Goal: Navigation & Orientation: Locate item on page

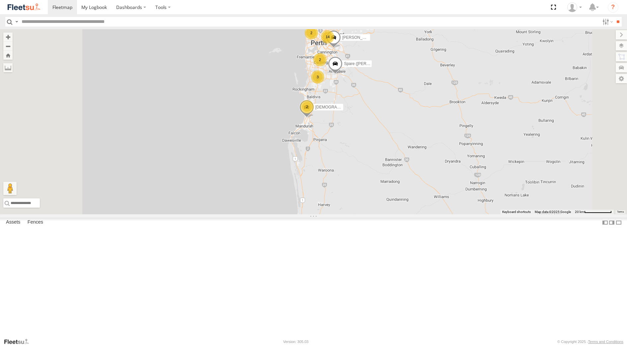
select select "**********"
click at [0, 0] on div "[PERSON_NAME] - 1GOI926 - 0475 377 301 Dispatch" at bounding box center [0, 0] width 0 height 0
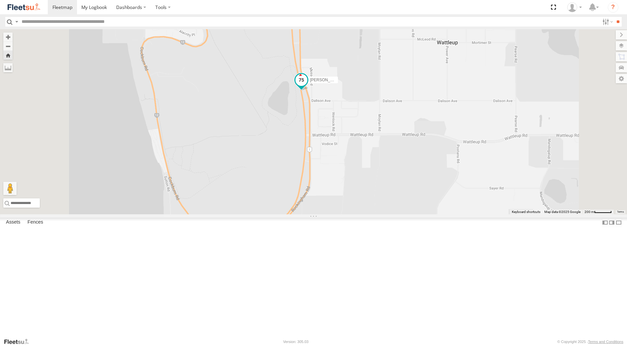
click at [307, 86] on span at bounding box center [301, 80] width 12 height 12
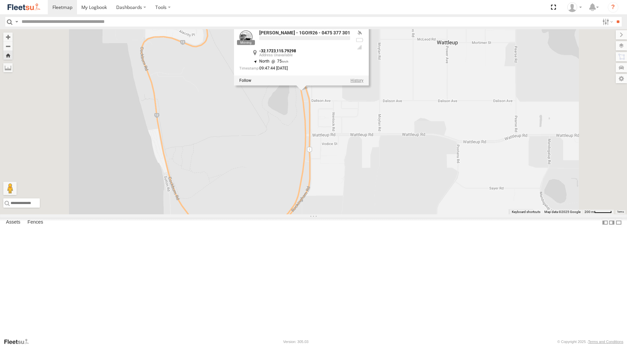
click at [363, 83] on label at bounding box center [356, 80] width 13 height 5
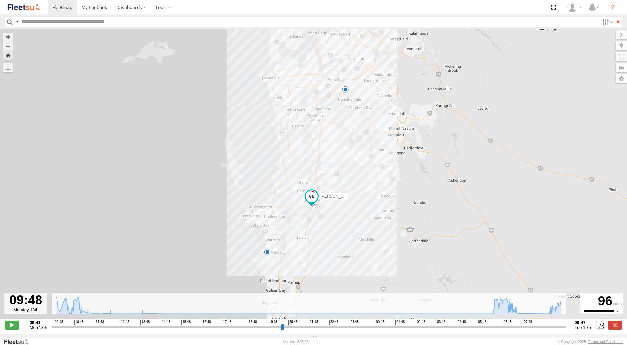
drag, startPoint x: 276, startPoint y: 273, endPoint x: 285, endPoint y: 207, distance: 67.0
click at [285, 207] on div "[PERSON_NAME] - 1GOI926 - 0475 377 301 10:29 Mon 11:02 Mon 11:38 Mon 12:25 Mon …" at bounding box center [313, 177] width 627 height 297
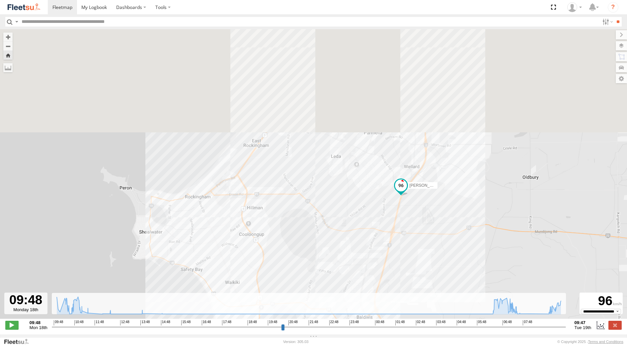
drag, startPoint x: 315, startPoint y: 106, endPoint x: 288, endPoint y: 230, distance: 127.3
click at [288, 230] on div "[PERSON_NAME] - 1GOI926 - 0475 377 301 10:29 Mon 11:02 Mon 11:38 Mon 12:25 Mon …" at bounding box center [313, 177] width 627 height 297
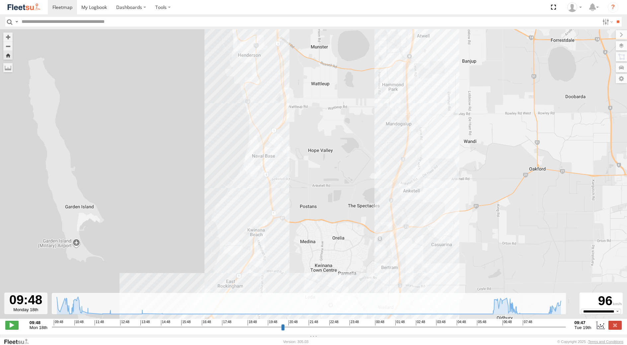
drag, startPoint x: 319, startPoint y: 170, endPoint x: 307, endPoint y: 245, distance: 76.3
click at [307, 244] on div "[PERSON_NAME] - 1GOI926 - 0475 377 301 10:29 Mon 11:02 Mon 11:38 Mon 12:25 Mon …" at bounding box center [313, 177] width 627 height 297
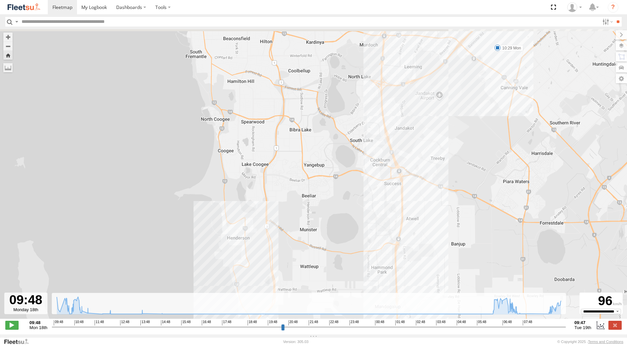
drag, startPoint x: 324, startPoint y: 74, endPoint x: 324, endPoint y: 191, distance: 117.2
click at [324, 191] on div "[PERSON_NAME] - 1GOI926 - 0475 377 301 10:29 Mon 11:02 Mon 11:38 Mon 12:25 Mon …" at bounding box center [313, 177] width 627 height 297
click at [617, 330] on label at bounding box center [614, 325] width 13 height 9
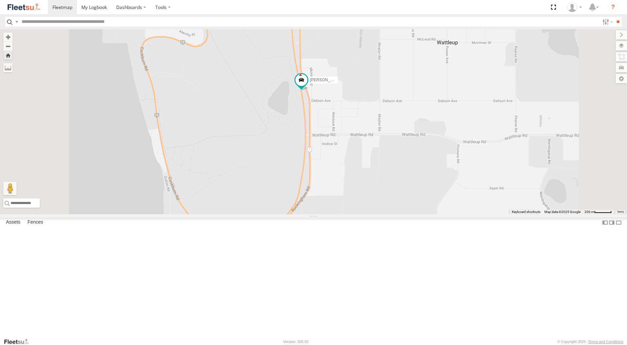
click at [0, 0] on div "[PERSON_NAME] - 1GOI925 -" at bounding box center [0, 0] width 0 height 0
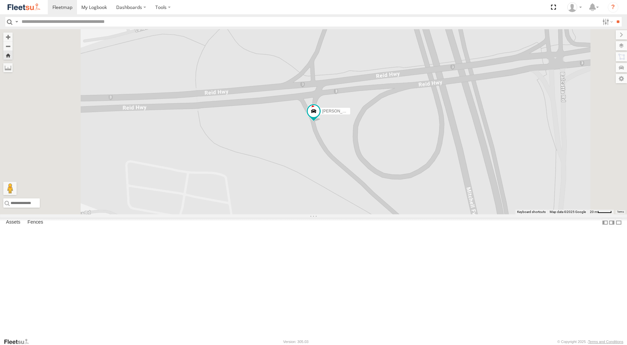
click at [0, 0] on div "[PERSON_NAME] - 1EVQ862" at bounding box center [0, 0] width 0 height 0
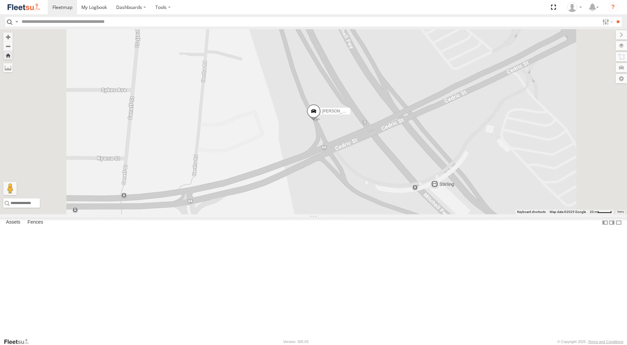
click at [0, 0] on div "[PERSON_NAME] - 1GOI925 - Dispatch" at bounding box center [0, 0] width 0 height 0
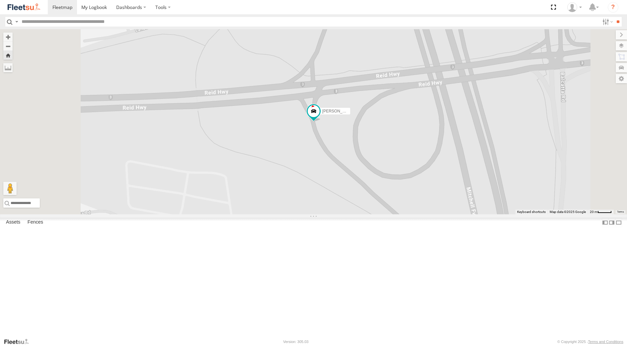
click at [0, 0] on div "[PERSON_NAME] - 1EVQ862" at bounding box center [0, 0] width 0 height 0
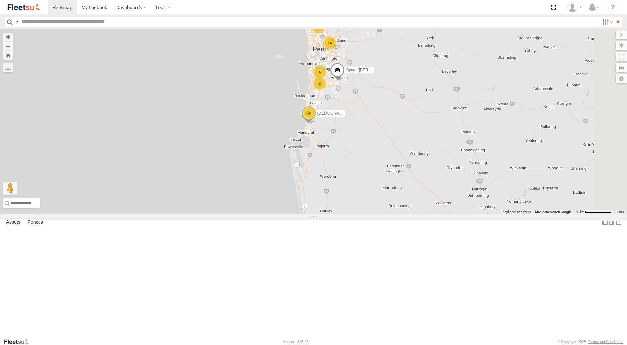
click at [0, 0] on div "Dispatch" at bounding box center [0, 0] width 0 height 0
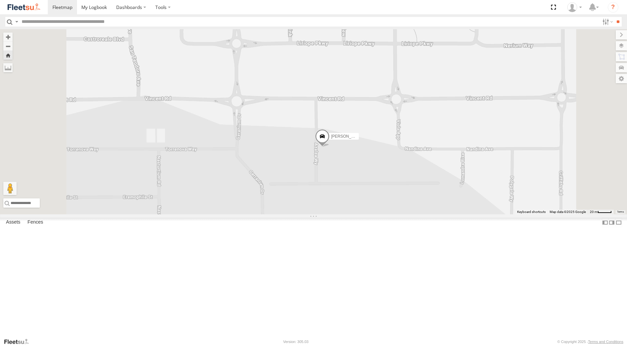
click at [0, 0] on div "Stone Truck - 1EQX550" at bounding box center [0, 0] width 0 height 0
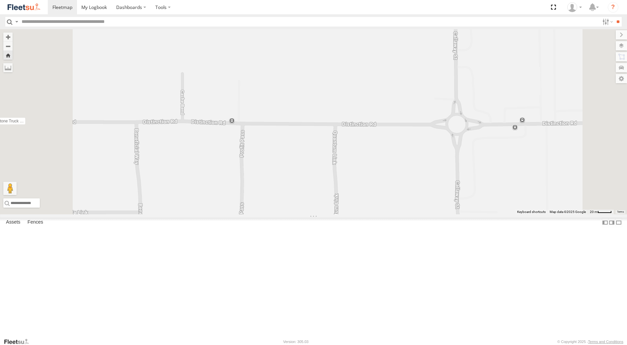
click at [0, 0] on div "Stone Truck - 1EQX550" at bounding box center [0, 0] width 0 height 0
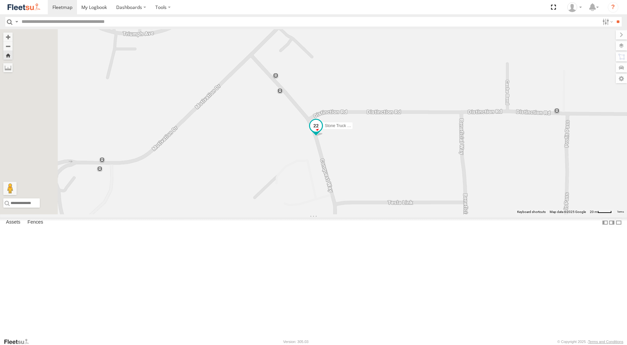
click at [396, 173] on div "Stone Truck - 1EQX550" at bounding box center [313, 121] width 627 height 185
click at [322, 132] on span at bounding box center [316, 126] width 12 height 12
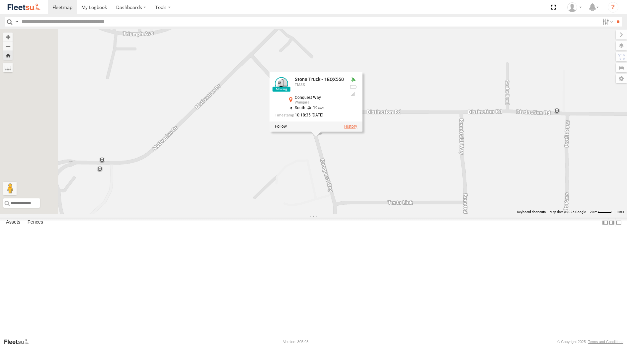
click at [357, 129] on label at bounding box center [350, 126] width 13 height 5
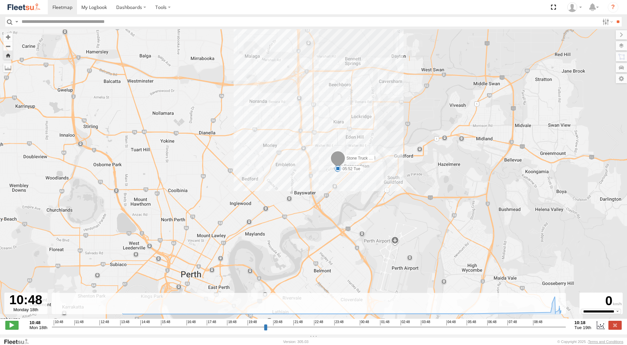
drag, startPoint x: 336, startPoint y: 200, endPoint x: 262, endPoint y: 61, distance: 157.5
click at [262, 61] on div "Stone Truck - 1EQX550 13:56 Mon 05:52 Tue" at bounding box center [313, 177] width 627 height 297
click at [614, 326] on label at bounding box center [614, 325] width 13 height 9
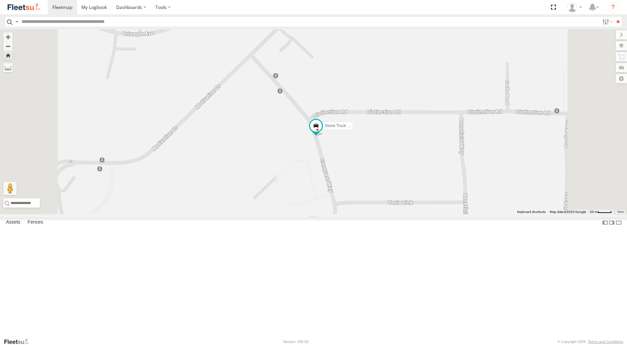
click at [0, 0] on div "[PERSON_NAME] - 1GOI926 - 0475 377 301" at bounding box center [0, 0] width 0 height 0
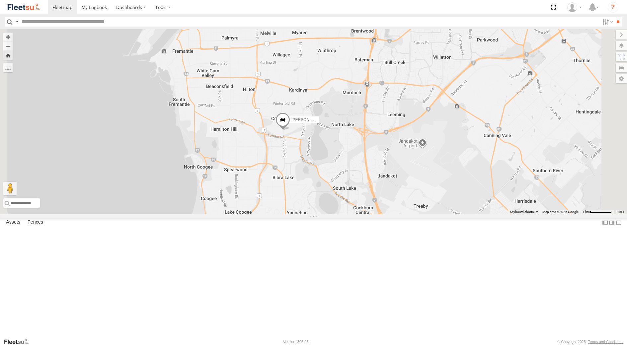
scroll to position [33, 0]
click at [0, 0] on div "[PERSON_NAME] - 1IJS864" at bounding box center [0, 0] width 0 height 0
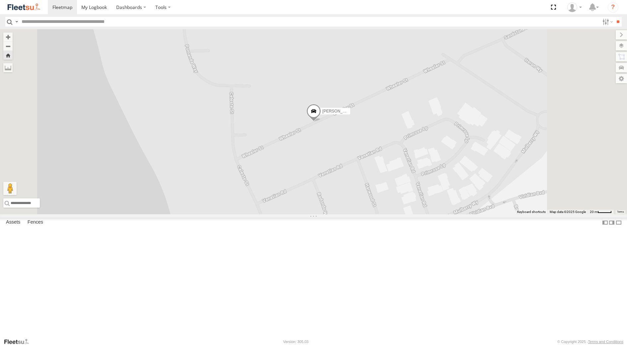
click at [321, 122] on span at bounding box center [313, 113] width 15 height 18
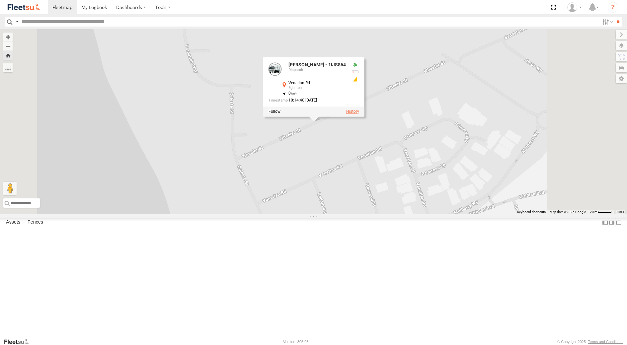
click at [359, 114] on label at bounding box center [352, 112] width 13 height 5
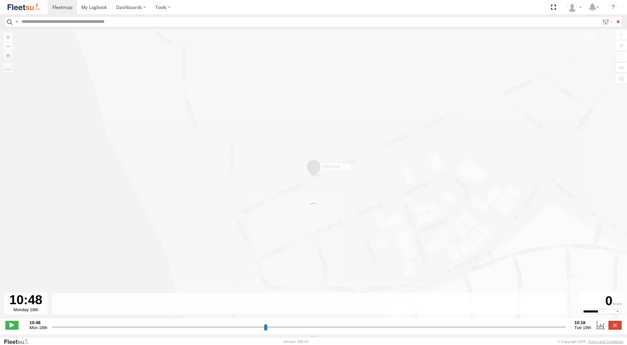
type input "**********"
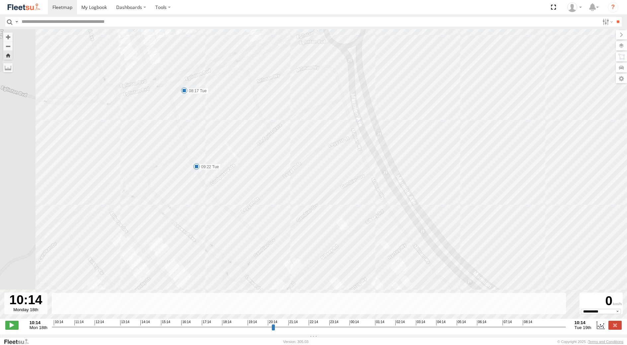
drag, startPoint x: 224, startPoint y: 198, endPoint x: 224, endPoint y: 135, distance: 62.4
click at [224, 135] on div "[PERSON_NAME] - 1IJS864 11:12 Mon 12:05 Mon 14:57 Mon 07:28 Tue 08:17 Tue 09:22…" at bounding box center [313, 177] width 627 height 297
click at [185, 74] on span at bounding box center [184, 71] width 7 height 7
click at [197, 148] on span at bounding box center [196, 147] width 7 height 7
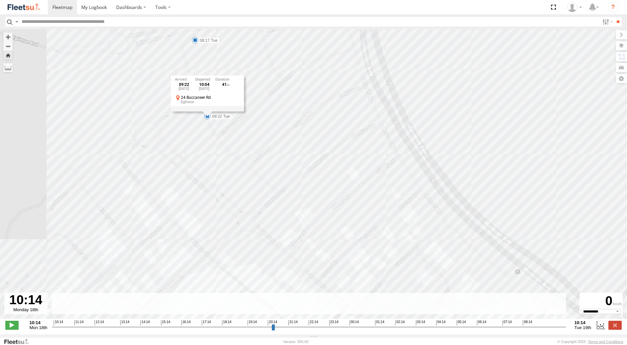
drag, startPoint x: 193, startPoint y: 187, endPoint x: 227, endPoint y: 109, distance: 85.2
click at [227, 109] on div "[PERSON_NAME] - 1IJS864 11:12 Mon 12:05 Mon 14:57 Mon 07:28 Tue 08:17 Tue 09:22…" at bounding box center [313, 177] width 627 height 297
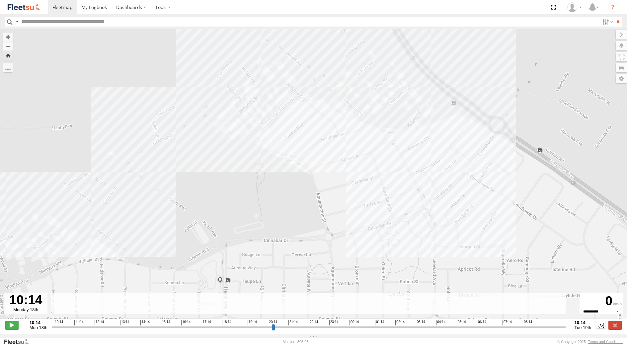
drag, startPoint x: 160, startPoint y: 181, endPoint x: 228, endPoint y: 115, distance: 94.8
click at [228, 115] on div "[PERSON_NAME] - 1IJS864 11:12 Mon 12:05 Mon 14:57 Mon 07:28 Tue 08:17 Tue 09:22…" at bounding box center [313, 177] width 627 height 297
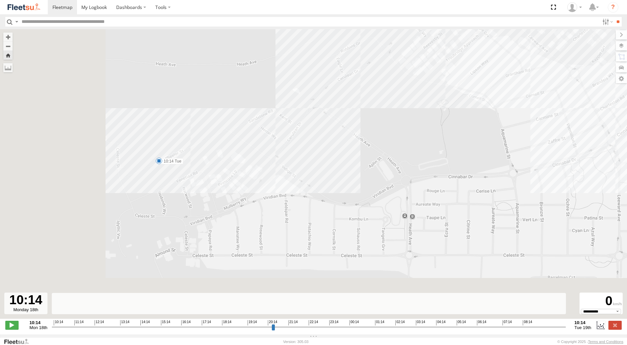
drag, startPoint x: 144, startPoint y: 192, endPoint x: 332, endPoint y: 128, distance: 198.0
click at [332, 128] on div "[PERSON_NAME] - 1IJS864 11:12 Mon 12:05 Mon 14:57 Mon 07:28 Tue 08:17 Tue 09:22…" at bounding box center [313, 177] width 627 height 297
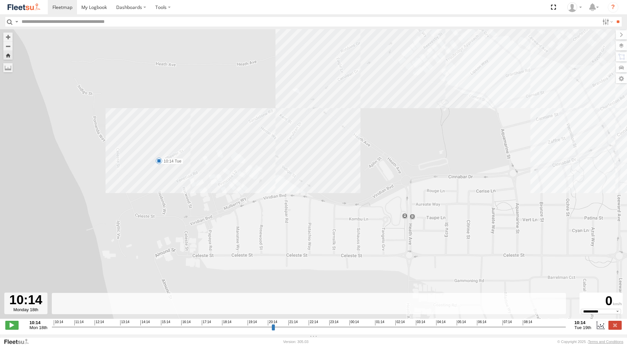
click at [160, 161] on span at bounding box center [159, 161] width 7 height 7
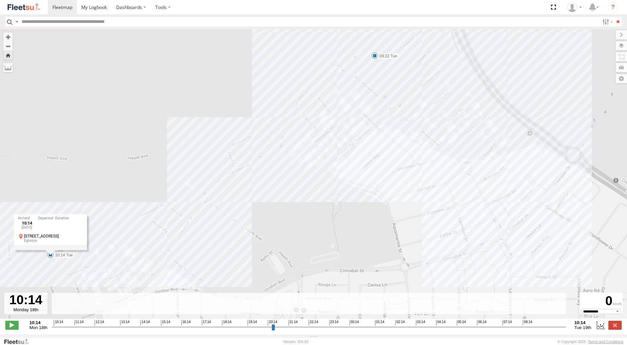
drag, startPoint x: 318, startPoint y: 140, endPoint x: 205, endPoint y: 237, distance: 149.0
click at [205, 237] on div "[PERSON_NAME] - 1IJS864 11:12 Mon 12:05 Mon 14:57 Mon 07:28 Tue 08:17 Tue 09:22…" at bounding box center [313, 177] width 627 height 297
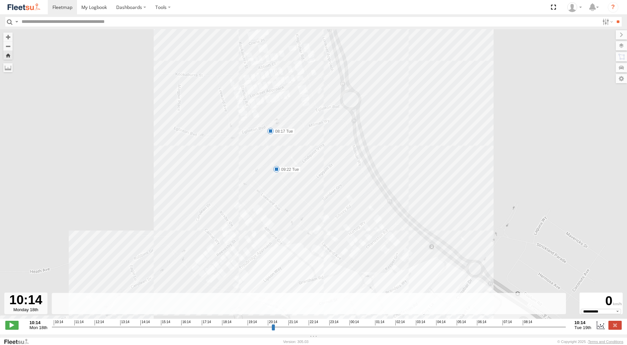
drag, startPoint x: 312, startPoint y: 124, endPoint x: 237, endPoint y: 219, distance: 121.1
click at [237, 219] on div "[PERSON_NAME] - 1IJS864 11:12 Mon 12:05 Mon 14:57 Mon 07:28 Tue 08:17 Tue 09:22…" at bounding box center [313, 177] width 627 height 297
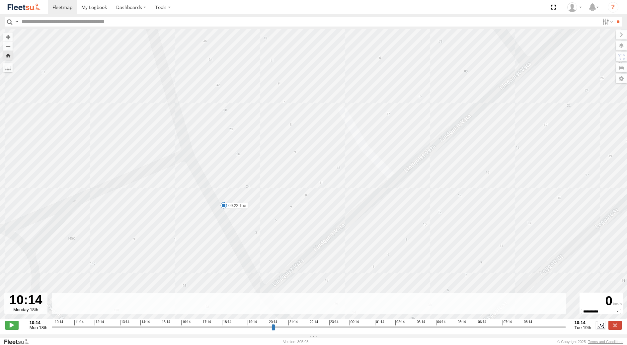
click at [222, 205] on span at bounding box center [223, 205] width 7 height 7
click at [267, 218] on div "[PERSON_NAME] - 1IJS864 11:12 Mon 12:05 Mon 14:57 Mon 07:28 Tue 08:17 Tue 09:22…" at bounding box center [313, 177] width 627 height 297
drag, startPoint x: 253, startPoint y: 185, endPoint x: 272, endPoint y: 268, distance: 85.8
click at [272, 268] on div "[PERSON_NAME] - 1IJS864 11:12 Mon 12:05 Mon 14:57 Mon 07:28 Tue 08:17 Tue 09:22…" at bounding box center [313, 177] width 627 height 297
click at [617, 329] on label at bounding box center [614, 325] width 13 height 9
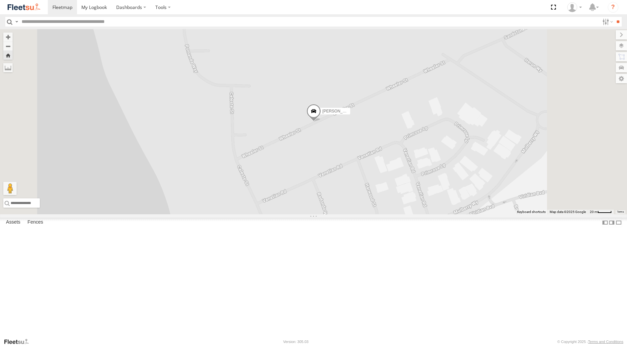
scroll to position [0, 0]
